Goal: Information Seeking & Learning: Learn about a topic

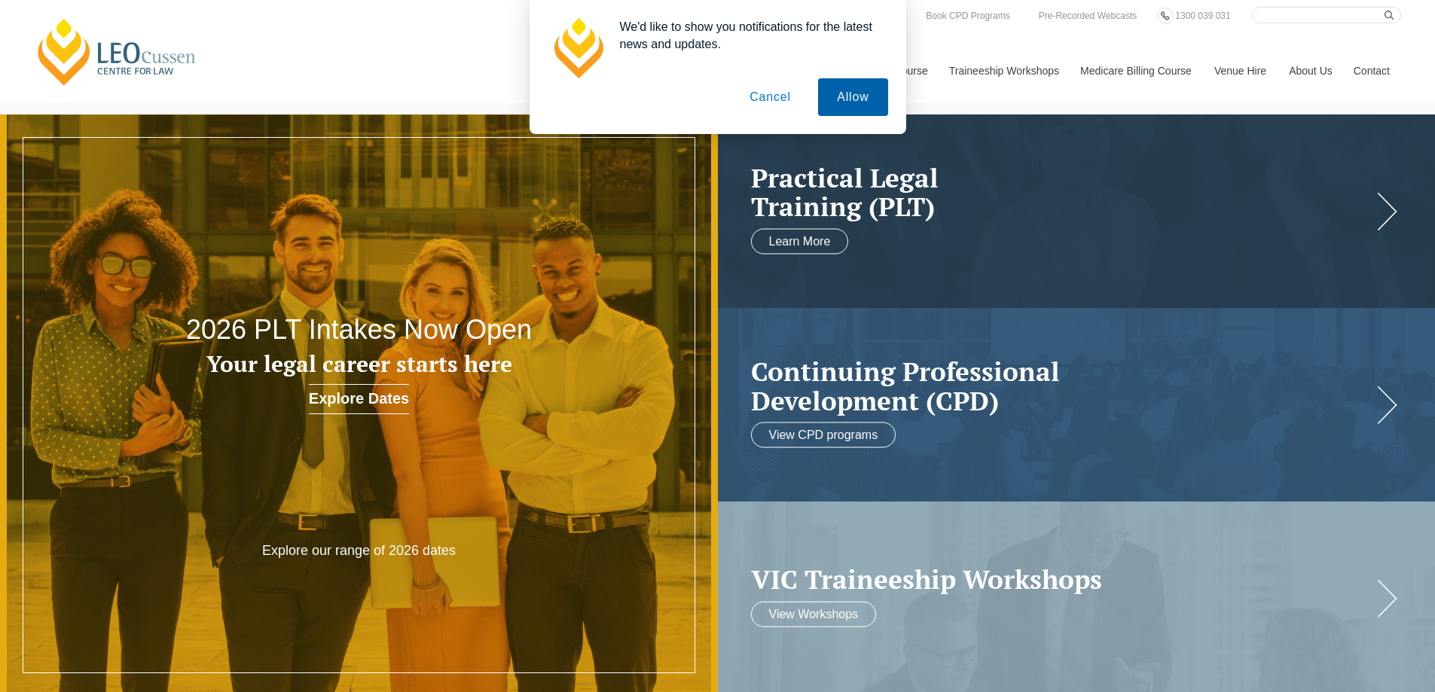
click at [863, 105] on button "Allow" at bounding box center [852, 97] width 69 height 38
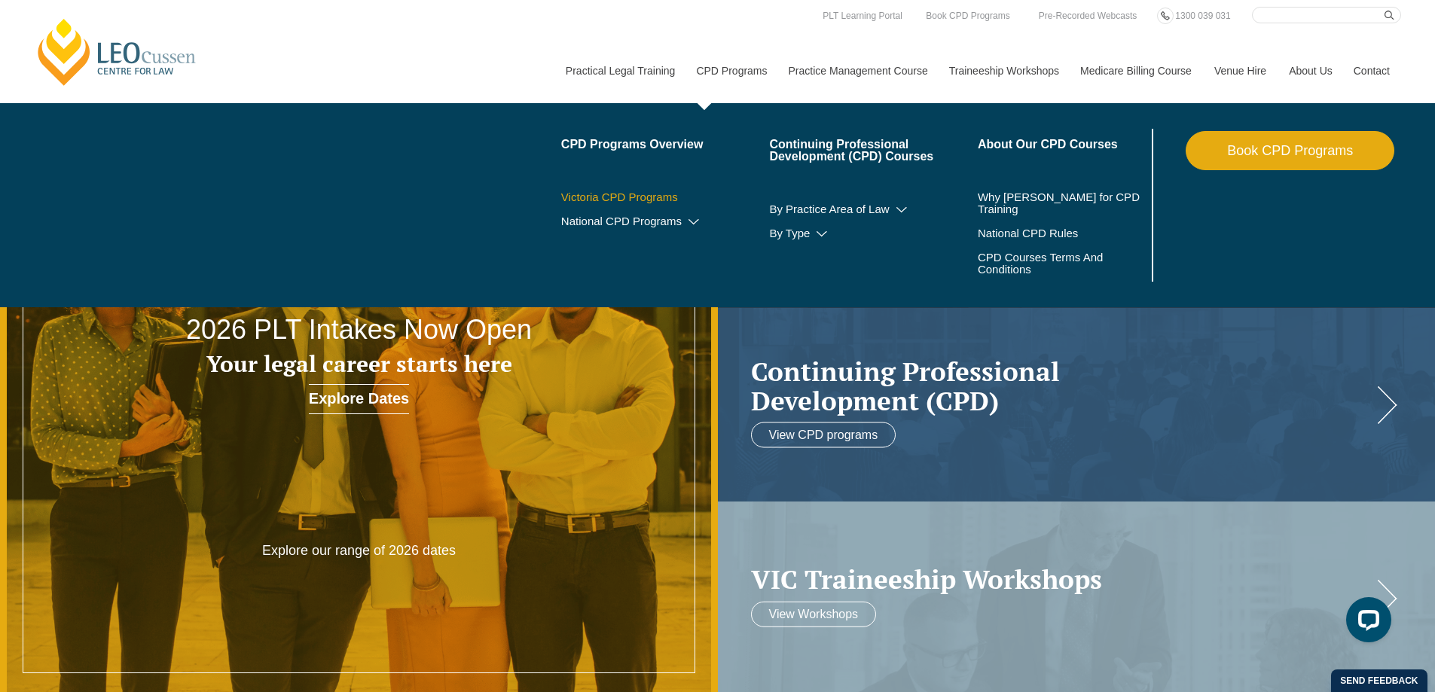
click at [677, 198] on link "Victoria CPD Programs" at bounding box center [665, 197] width 209 height 12
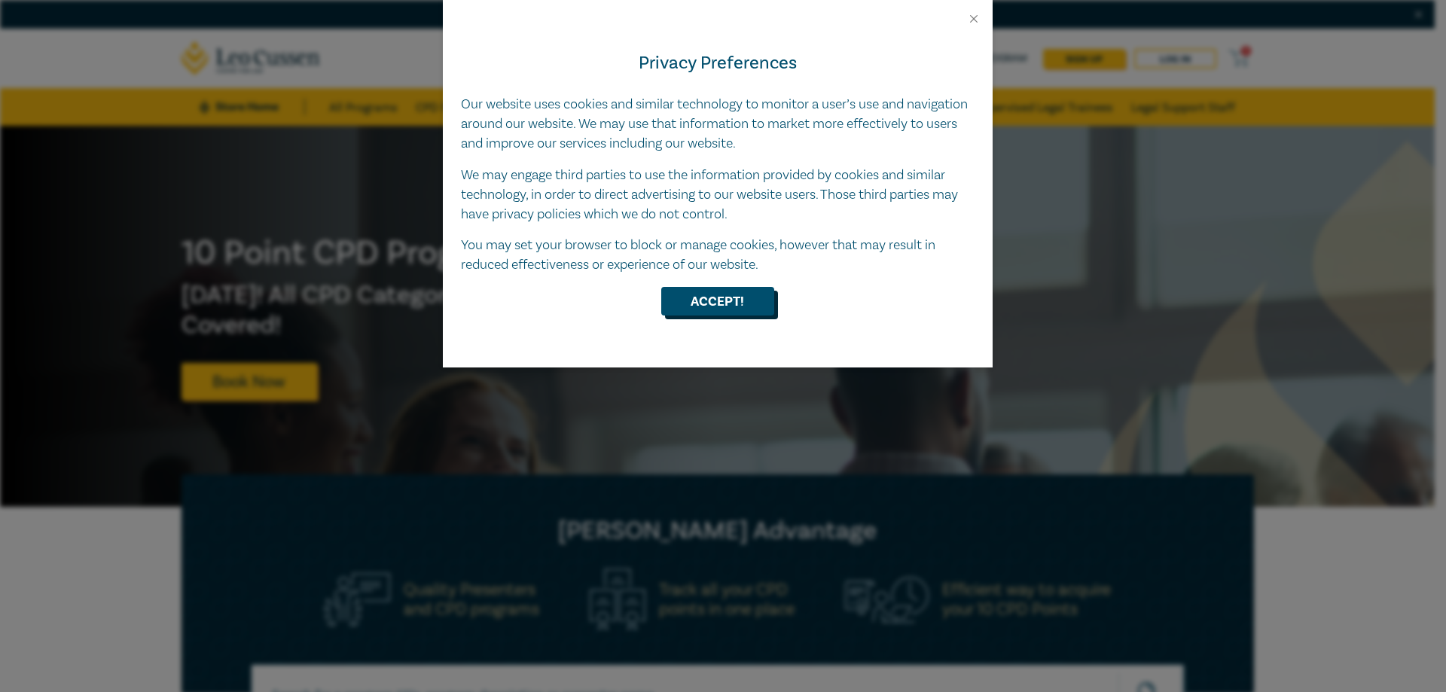
click at [756, 295] on button "Accept!" at bounding box center [717, 301] width 113 height 29
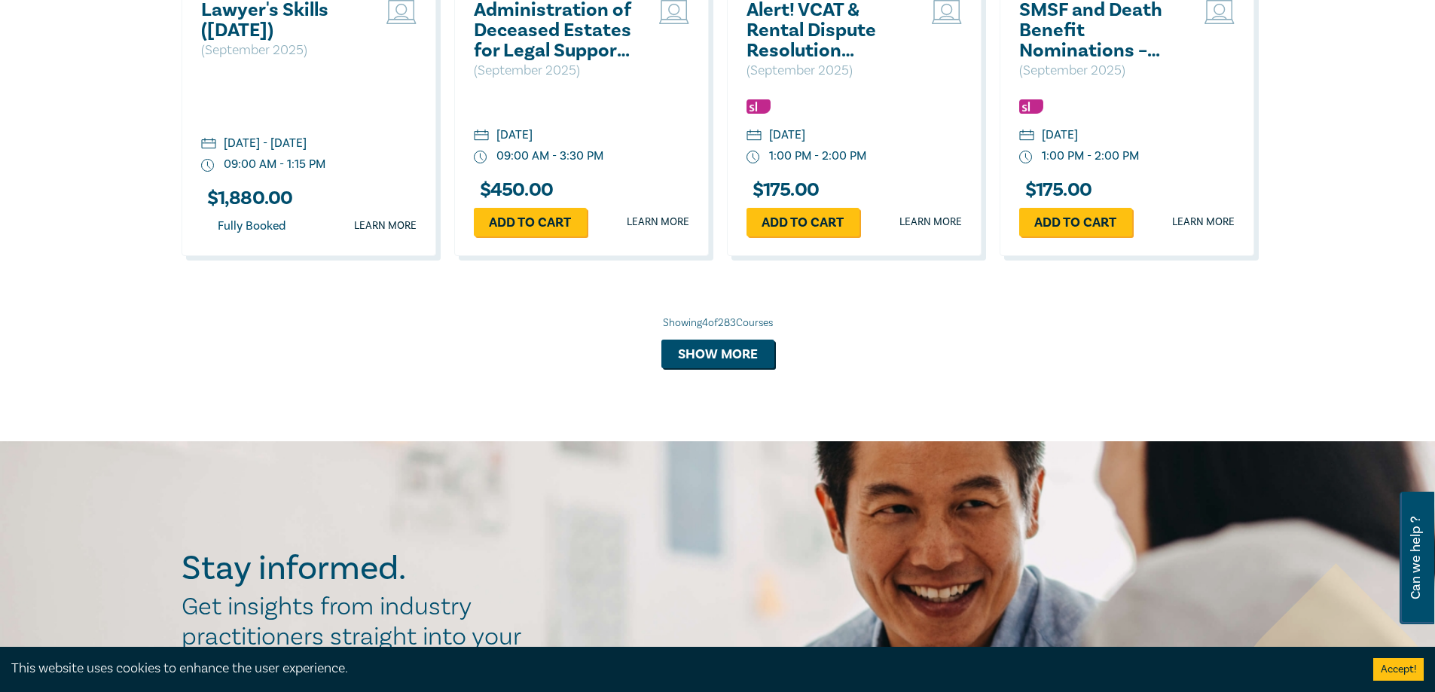
scroll to position [1379, 0]
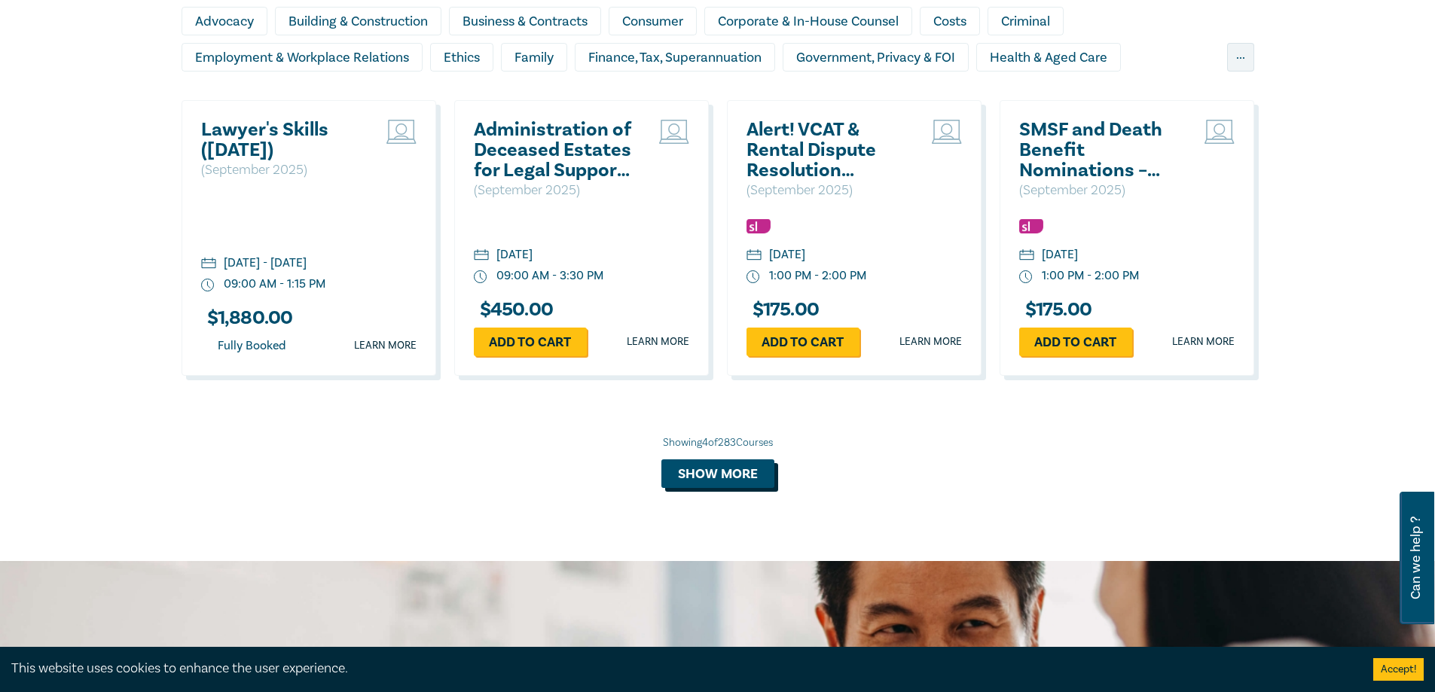
click at [728, 475] on button "Show more" at bounding box center [717, 474] width 113 height 29
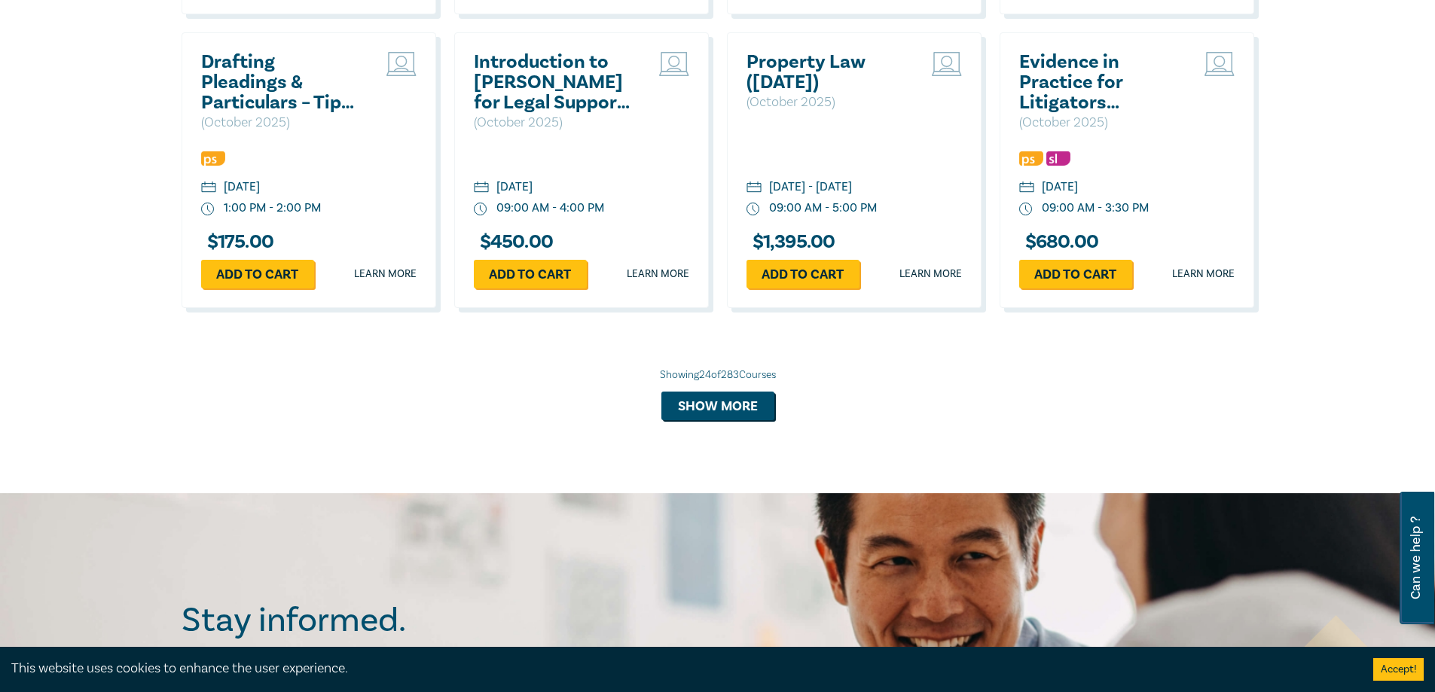
scroll to position [2961, 0]
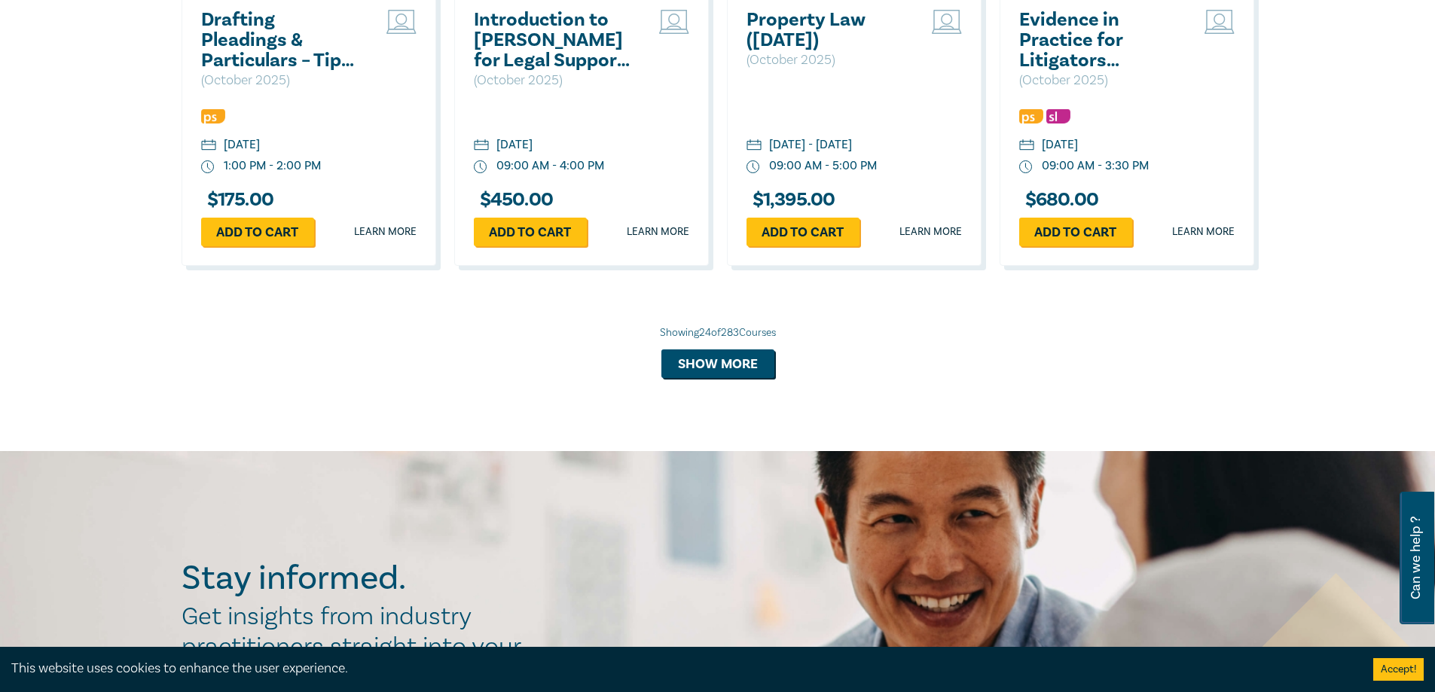
click at [730, 378] on button "Show more" at bounding box center [717, 364] width 113 height 29
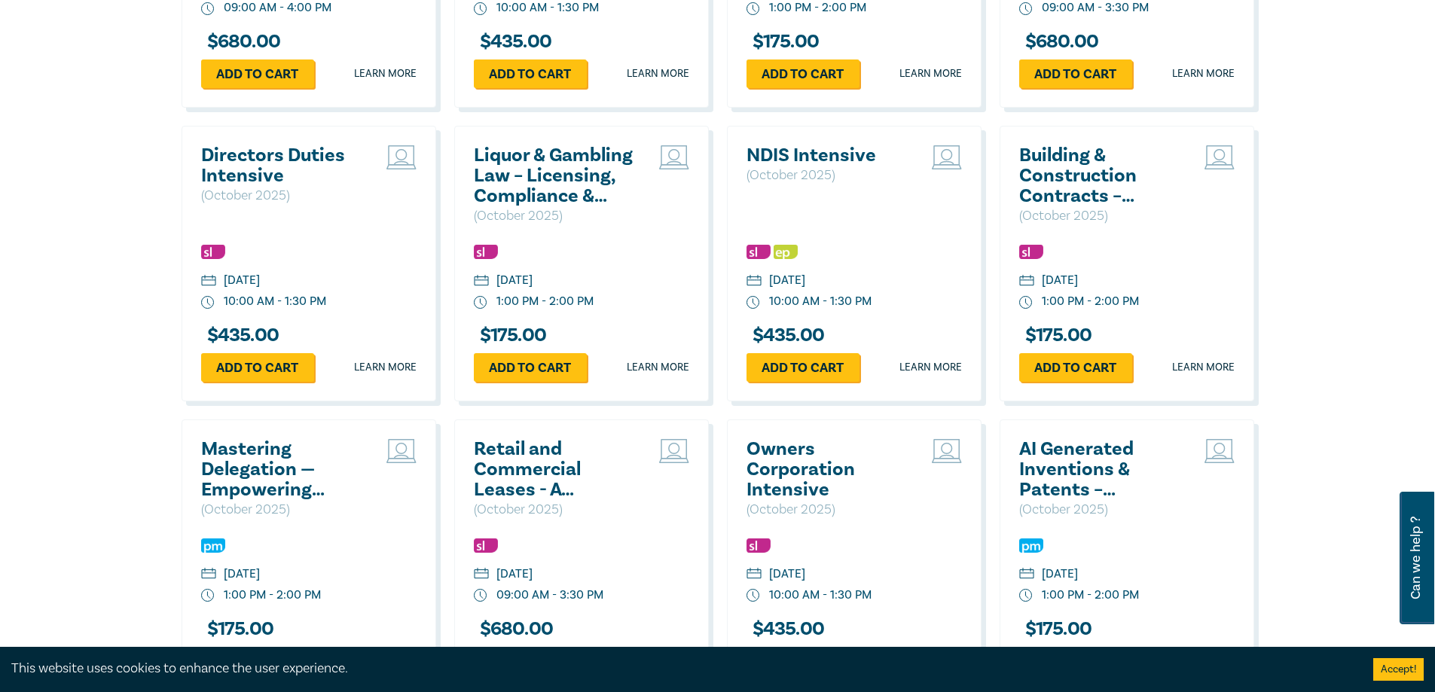
scroll to position [3864, 0]
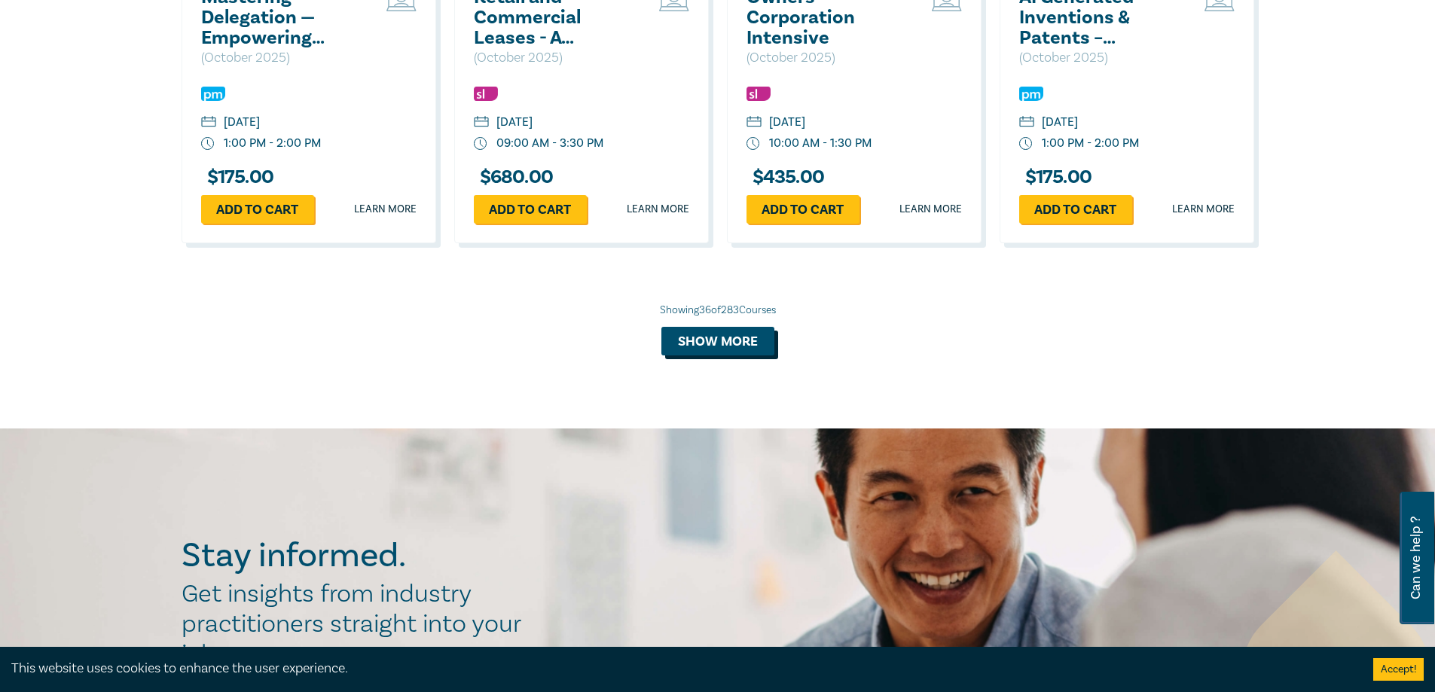
click at [723, 356] on button "Show more" at bounding box center [717, 341] width 113 height 29
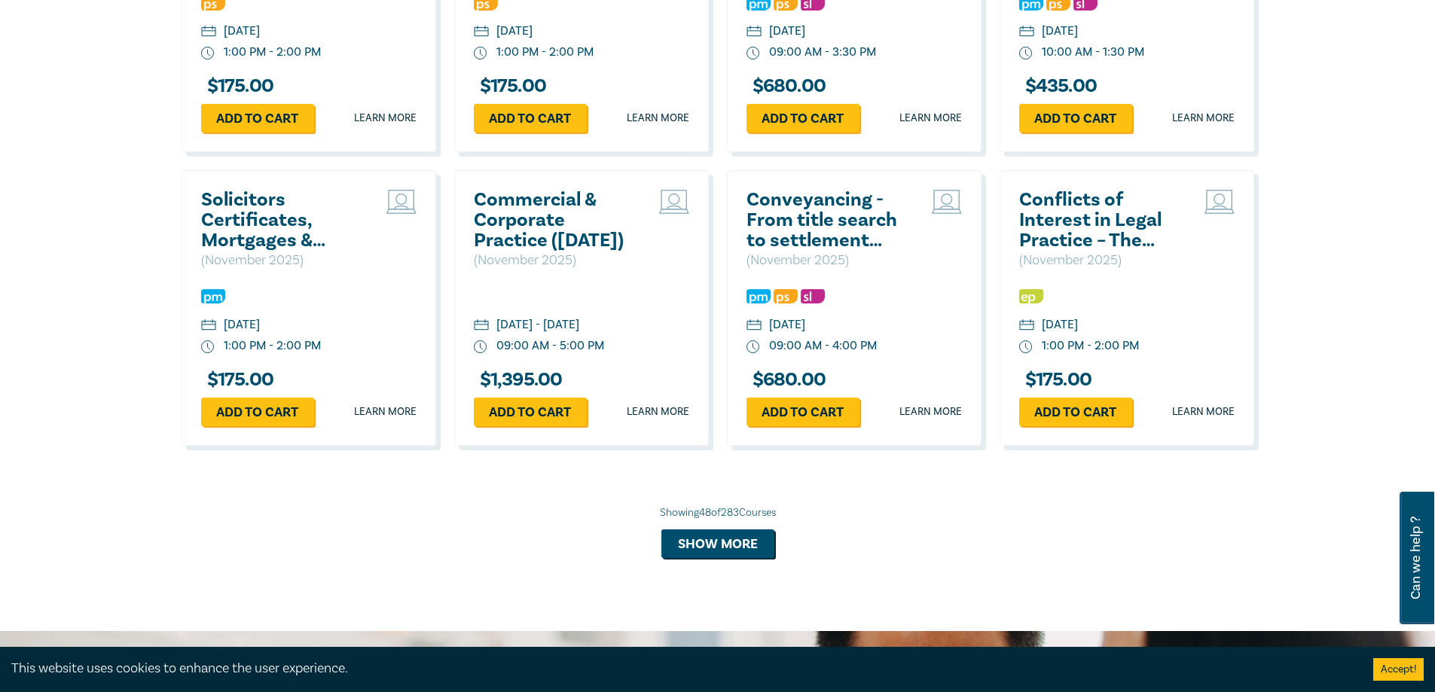
scroll to position [4768, 0]
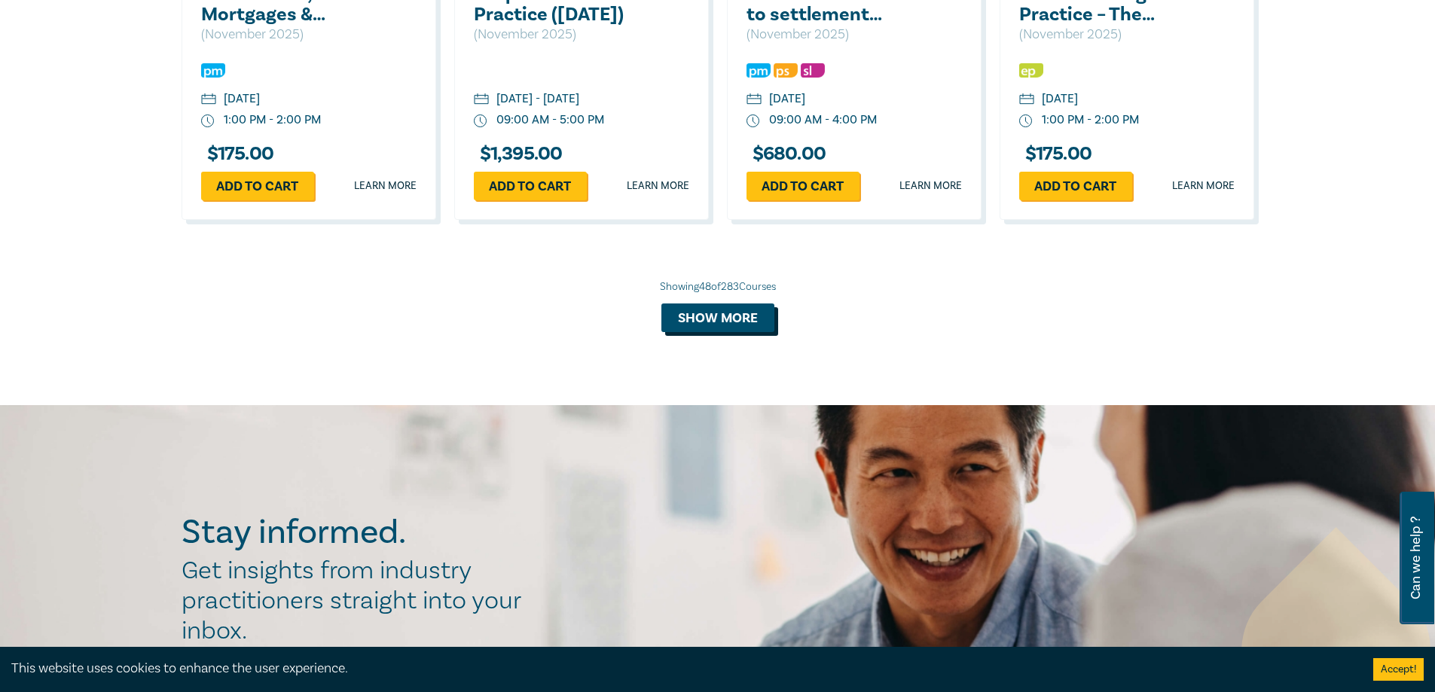
click at [731, 332] on button "Show more" at bounding box center [717, 318] width 113 height 29
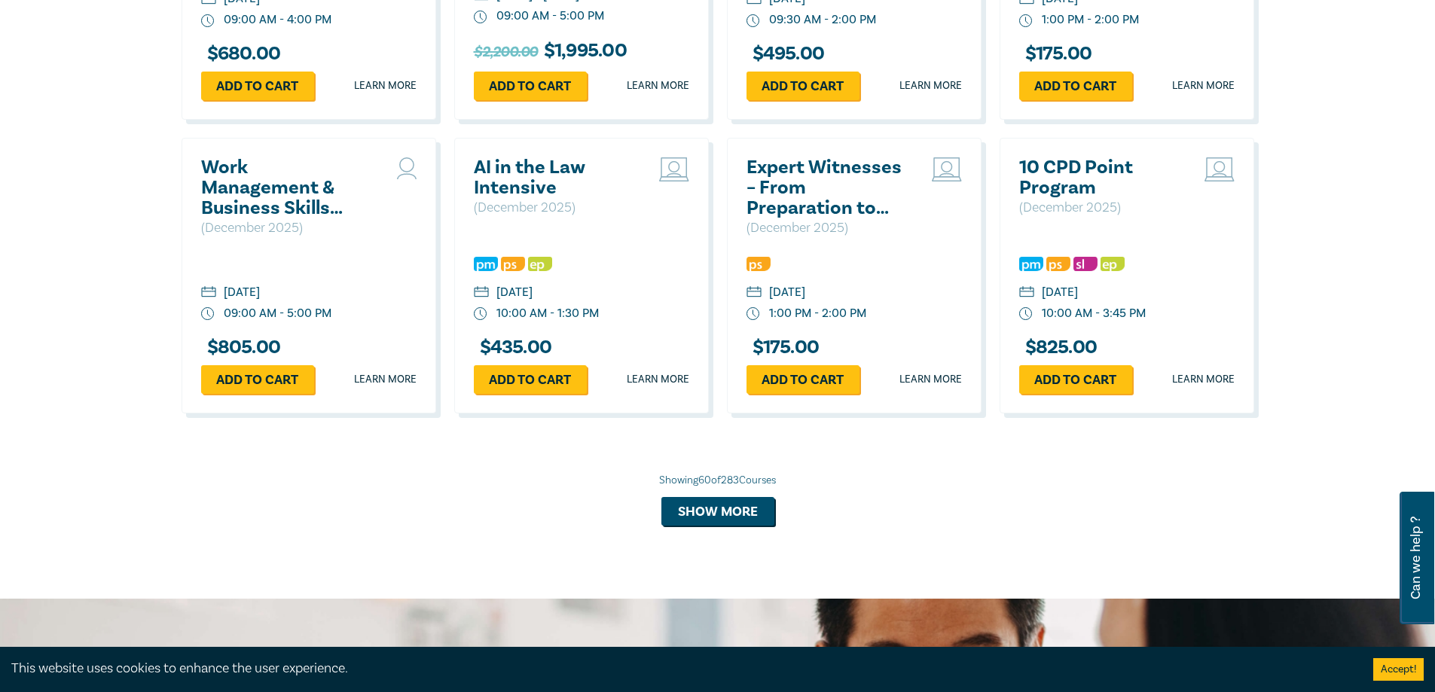
scroll to position [5446, 0]
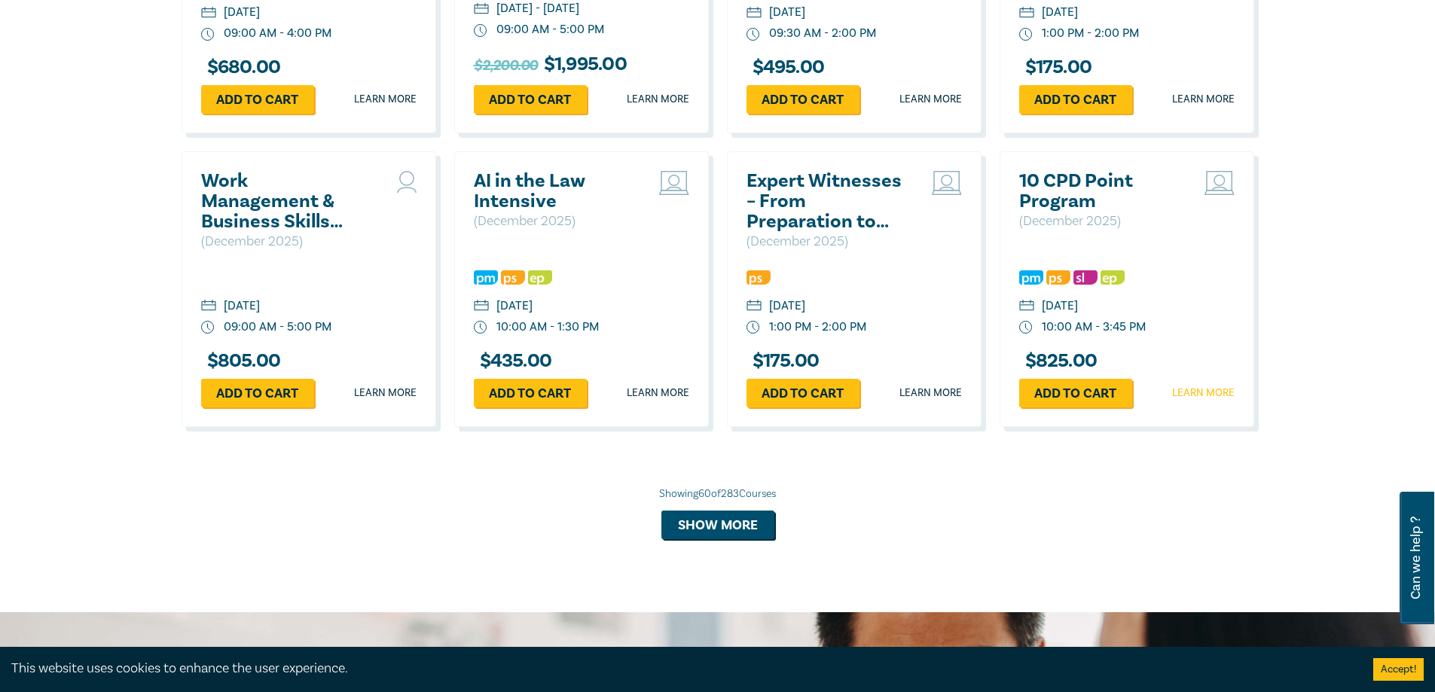
click at [1200, 401] on link "Learn more" at bounding box center [1203, 393] width 63 height 15
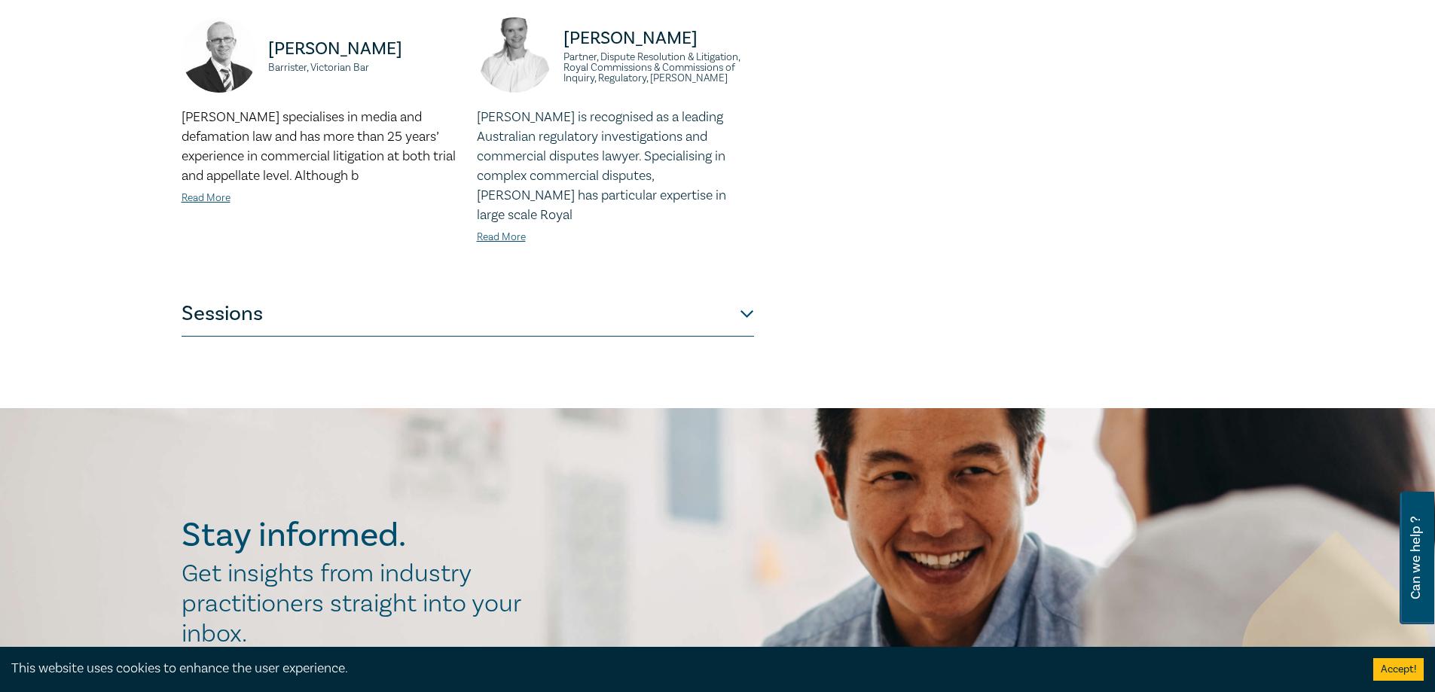
scroll to position [1582, 0]
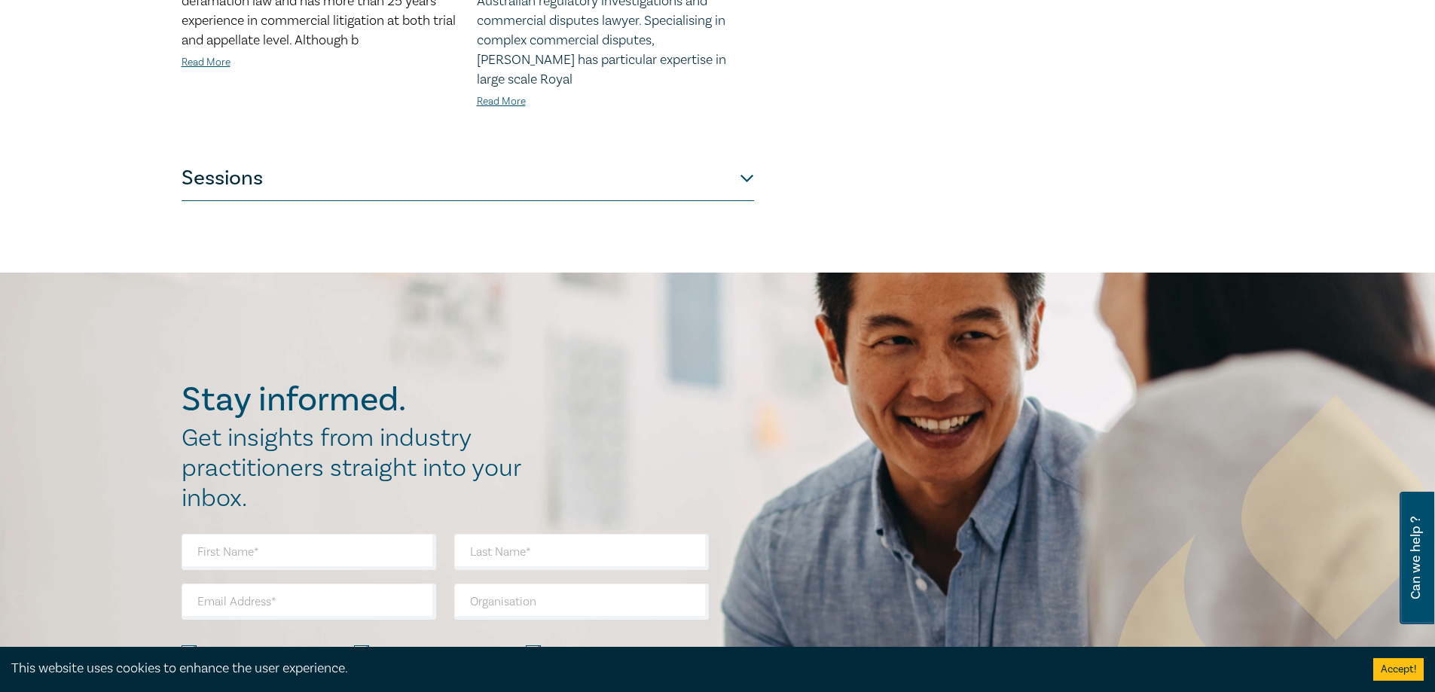
click at [442, 156] on button "Sessions" at bounding box center [468, 178] width 573 height 45
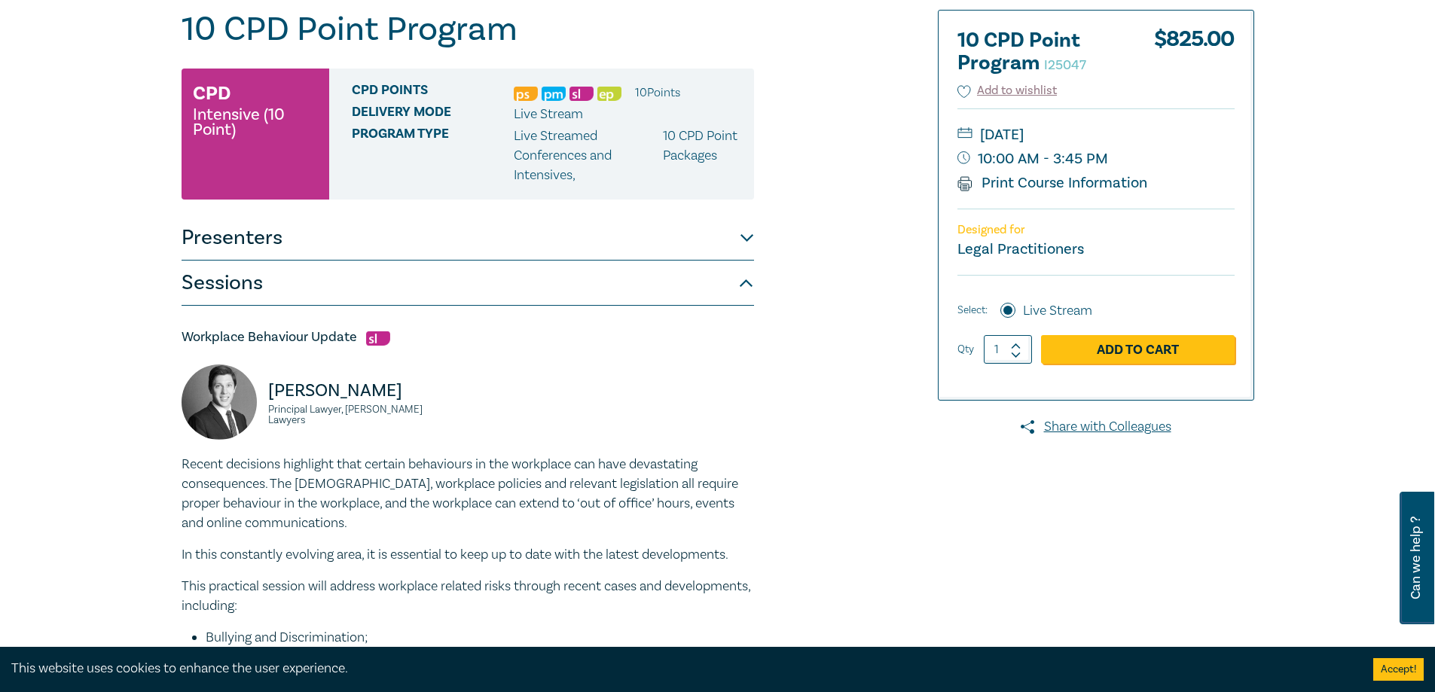
scroll to position [301, 0]
